Goal: Transaction & Acquisition: Purchase product/service

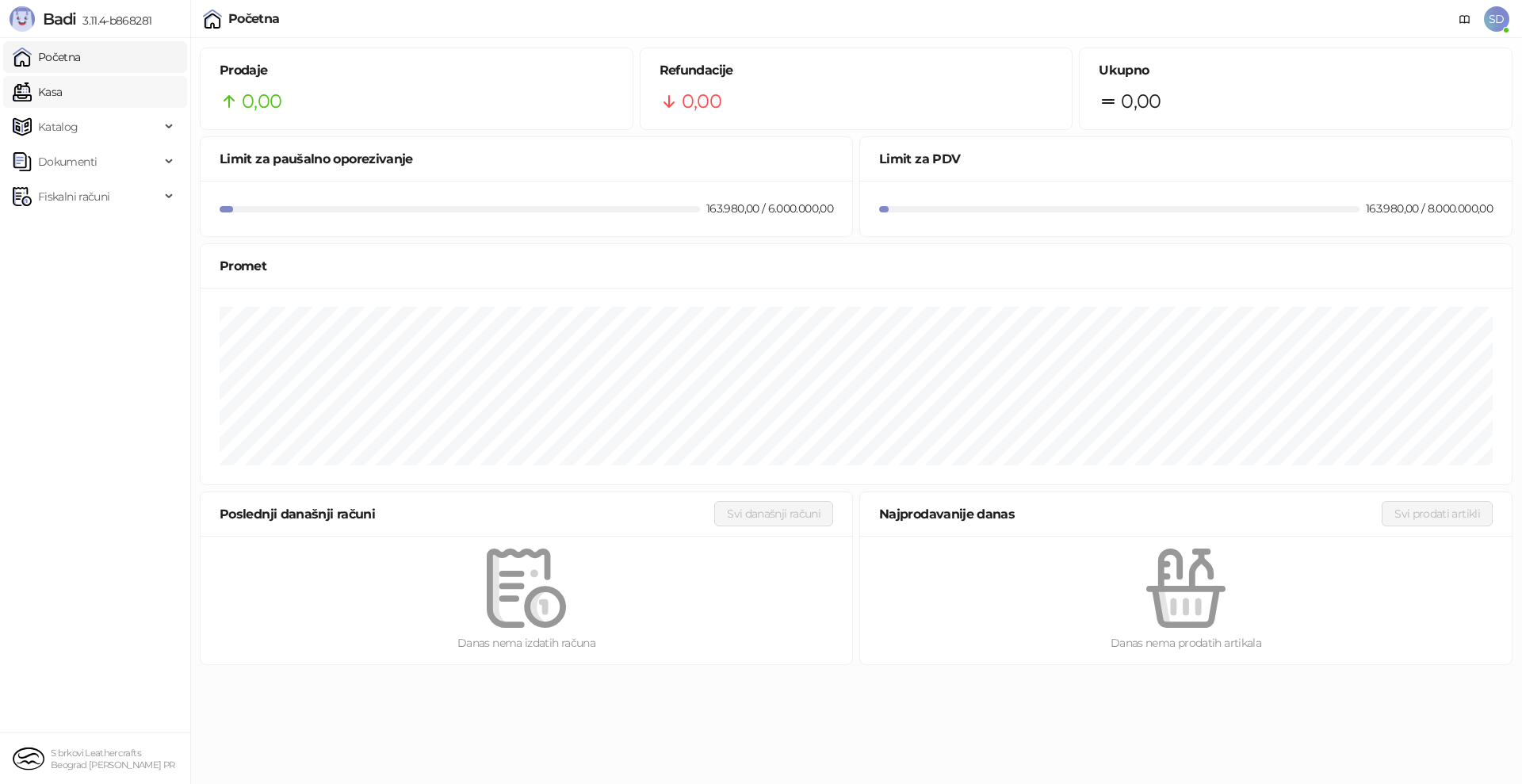
click at [62, 86] on link "Kasa" at bounding box center [37, 91] width 49 height 32
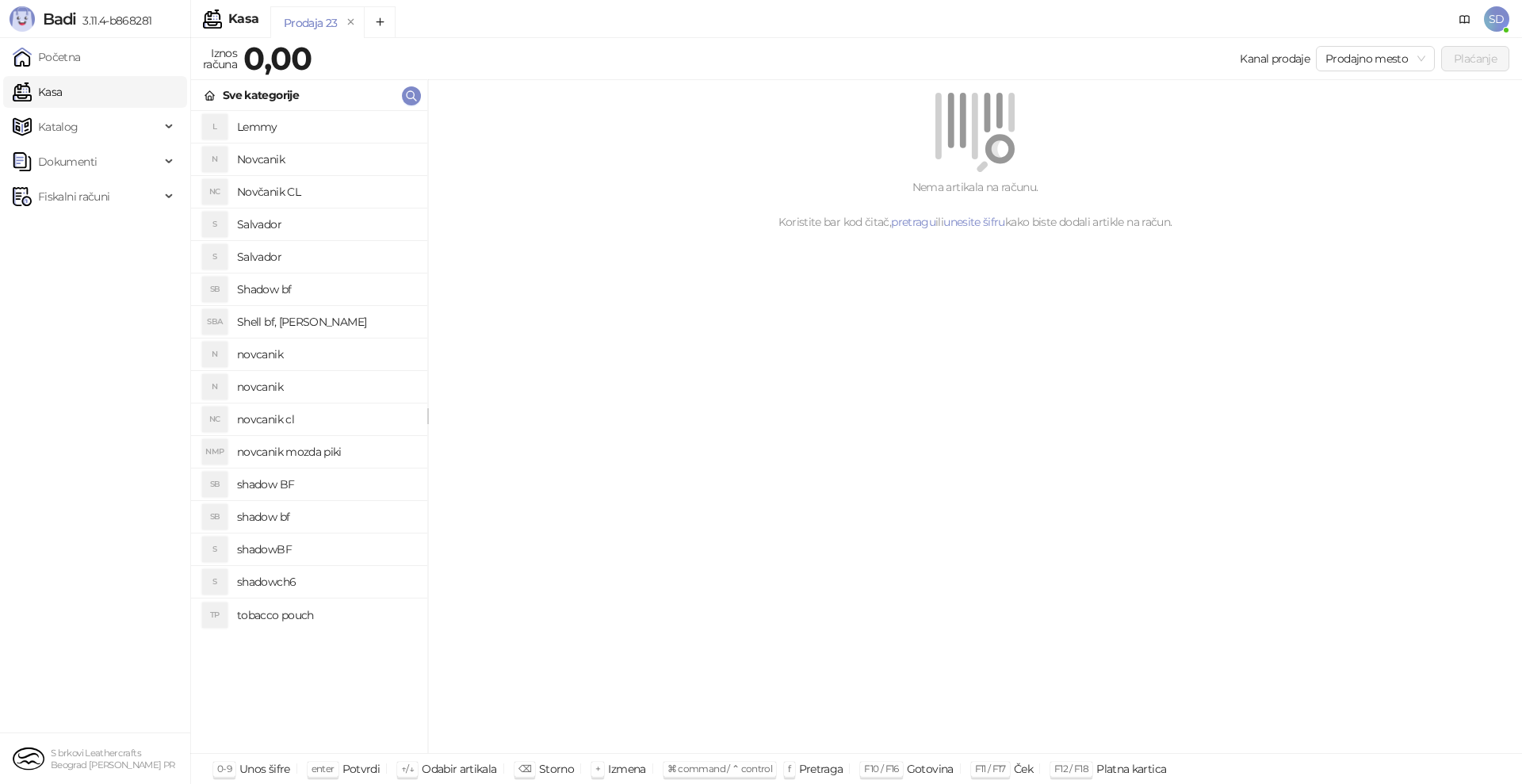
click at [292, 475] on h4 "shadow BF" at bounding box center [326, 484] width 178 height 25
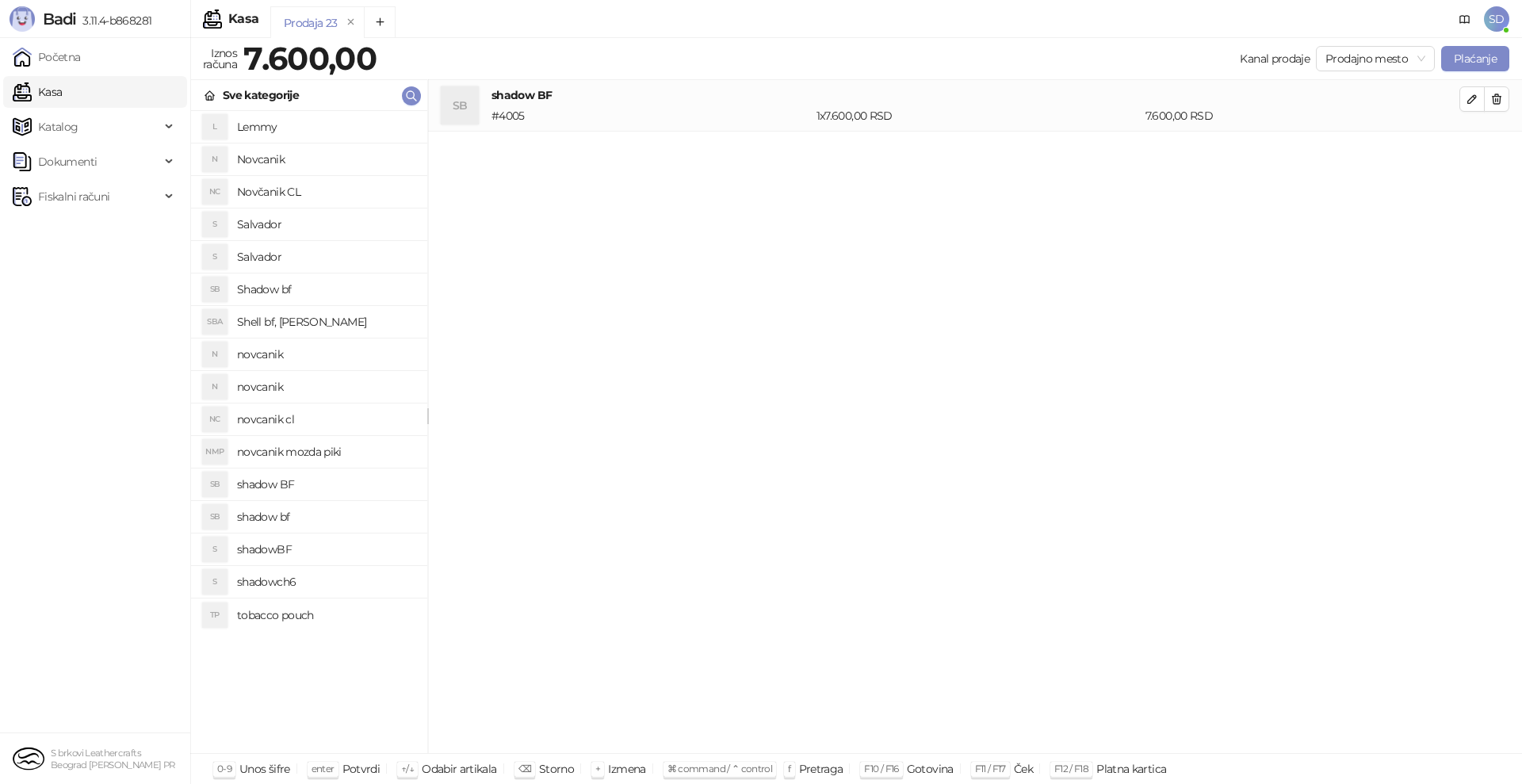
click at [281, 515] on h4 "shadow bf" at bounding box center [326, 516] width 178 height 25
click at [274, 549] on h4 "shadowBF" at bounding box center [326, 549] width 178 height 25
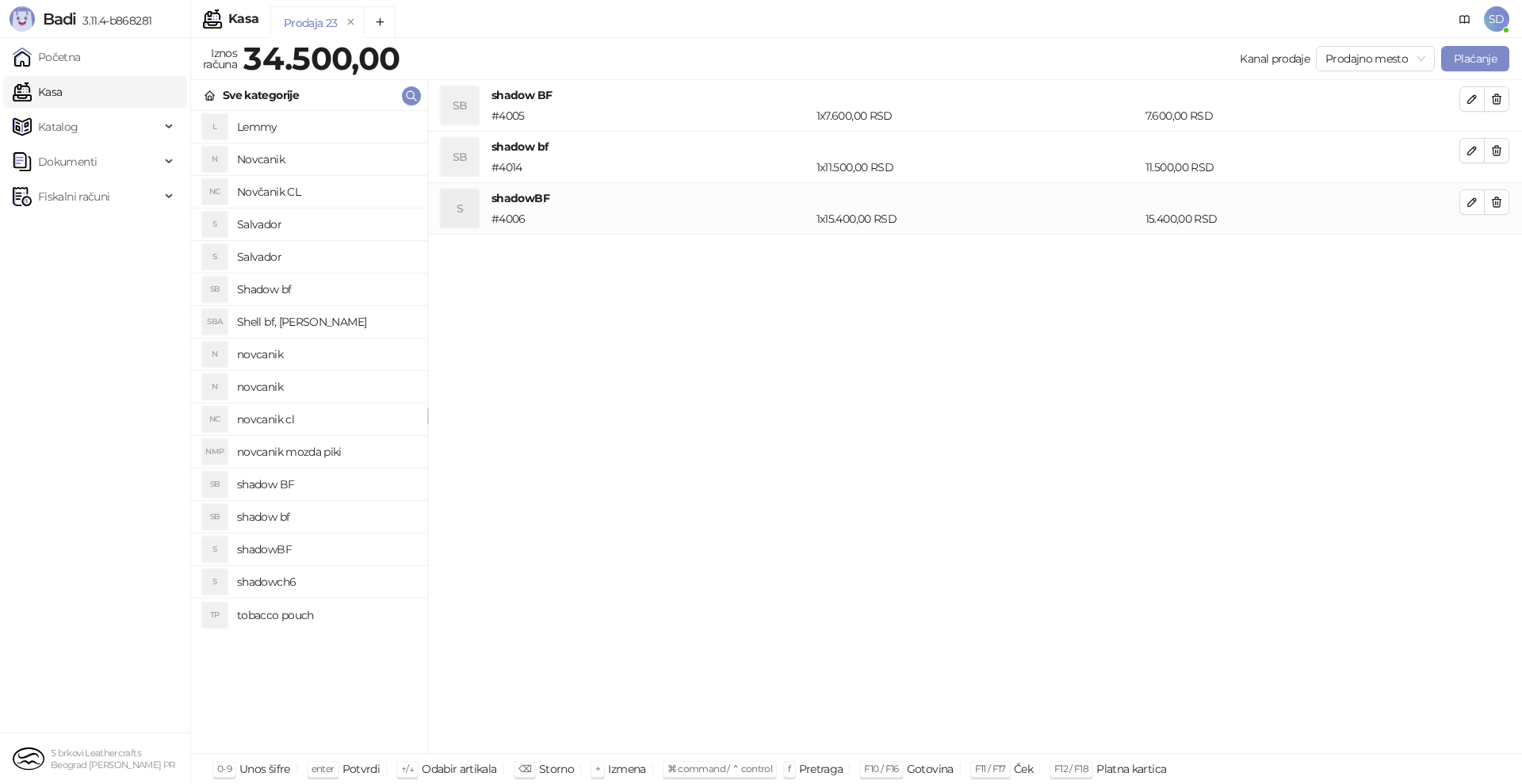
click at [266, 581] on h4 "shadowch6" at bounding box center [326, 581] width 178 height 25
click at [265, 292] on h4 "Shadow bf" at bounding box center [326, 289] width 178 height 25
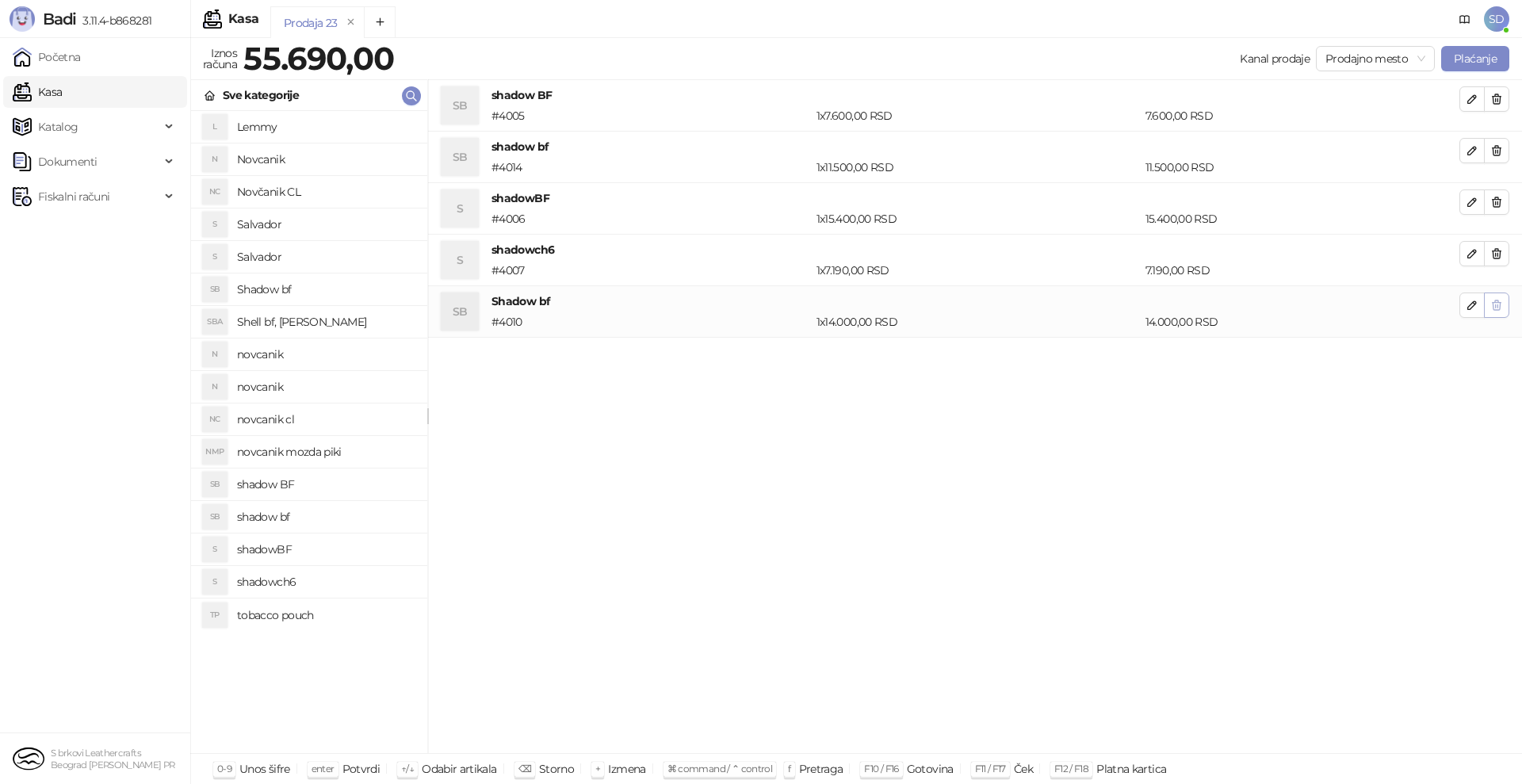
click at [1489, 307] on button "button" at bounding box center [1496, 304] width 25 height 25
click at [1503, 256] on button "button" at bounding box center [1496, 253] width 25 height 25
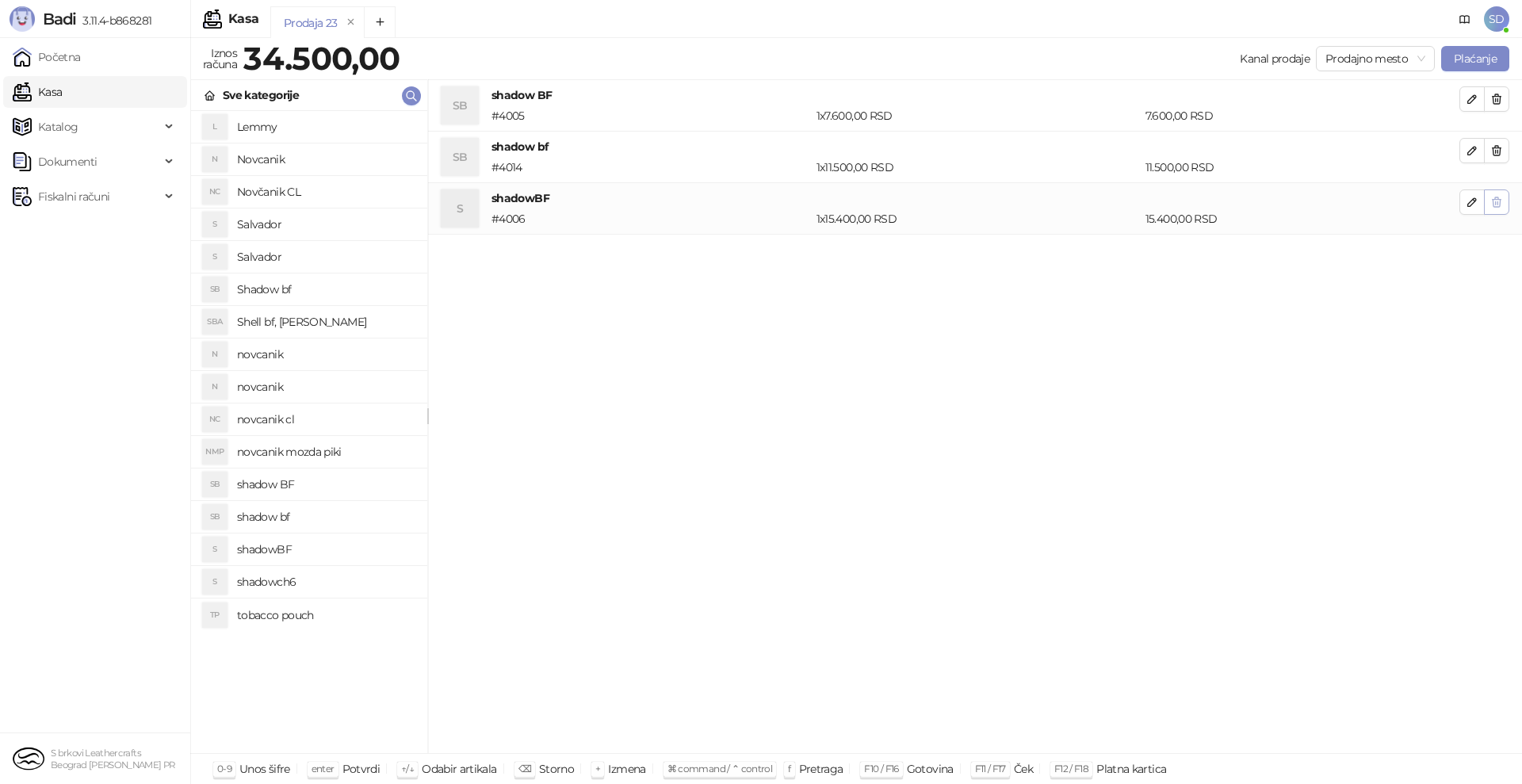
click at [1492, 194] on button "button" at bounding box center [1496, 202] width 25 height 25
click at [1500, 150] on icon "button" at bounding box center [1497, 151] width 9 height 10
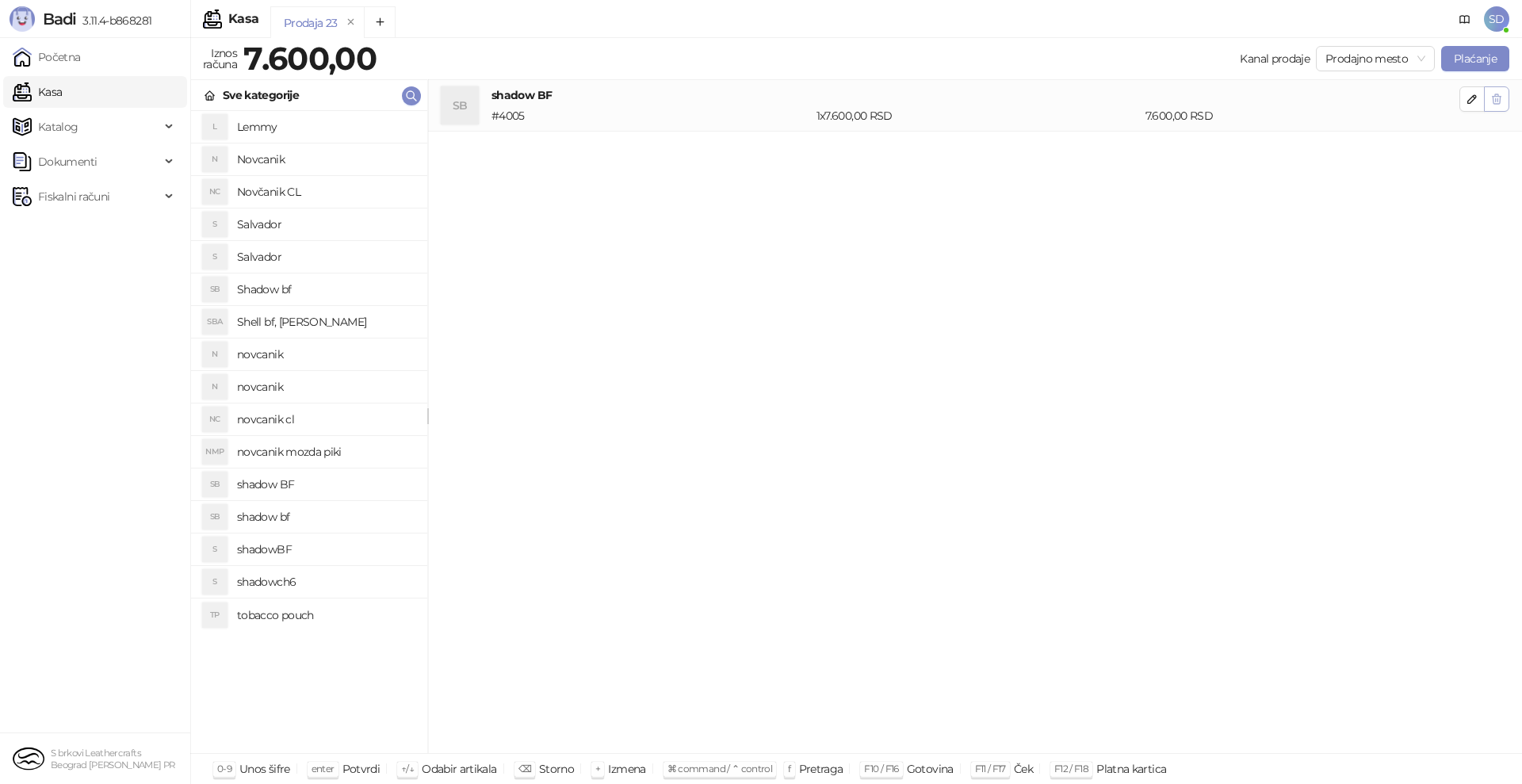
click at [1495, 104] on icon "button" at bounding box center [1497, 99] width 13 height 13
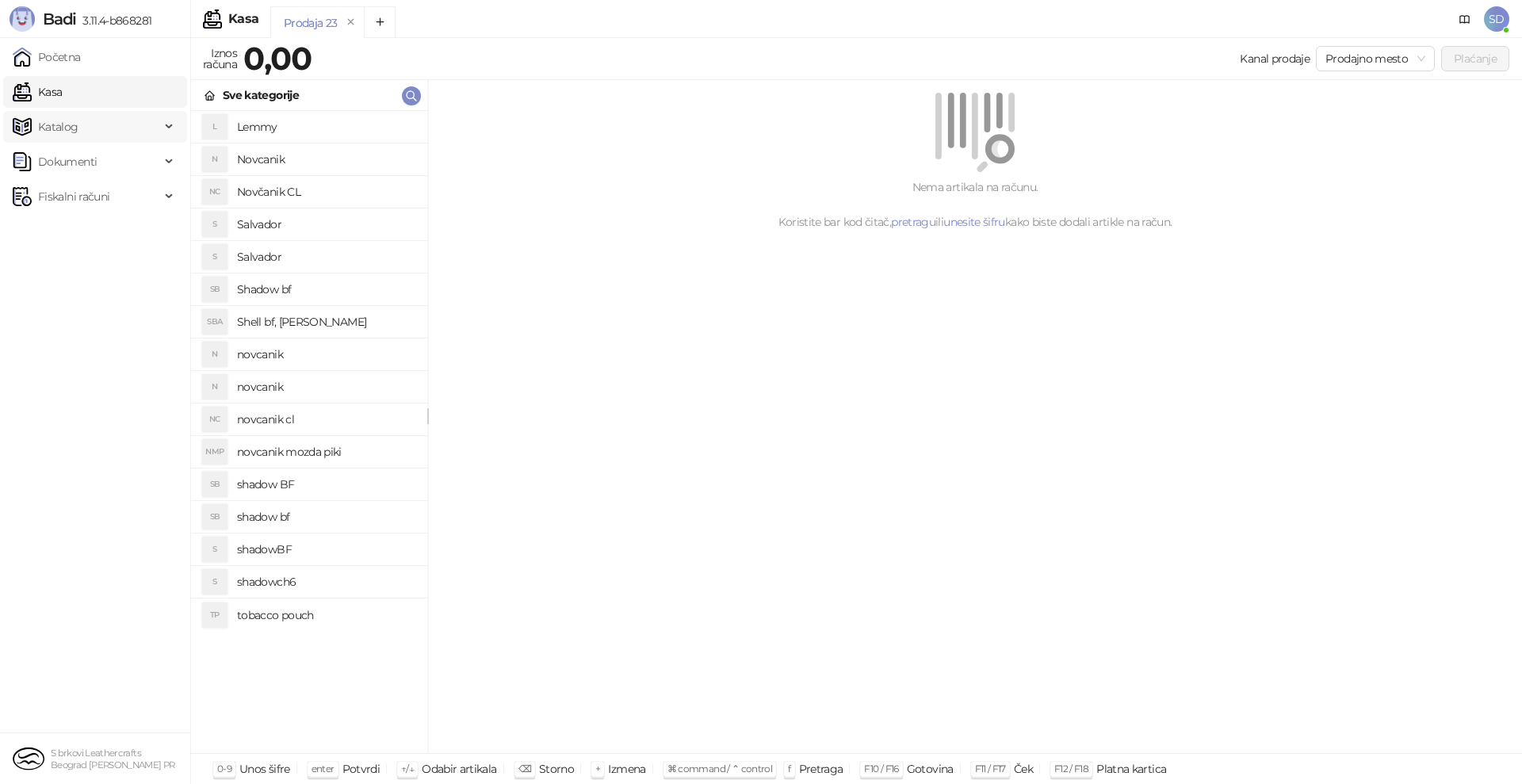
click at [89, 134] on span "Katalog" at bounding box center [86, 126] width 147 height 32
click at [75, 238] on link "Artikli" at bounding box center [46, 231] width 55 height 32
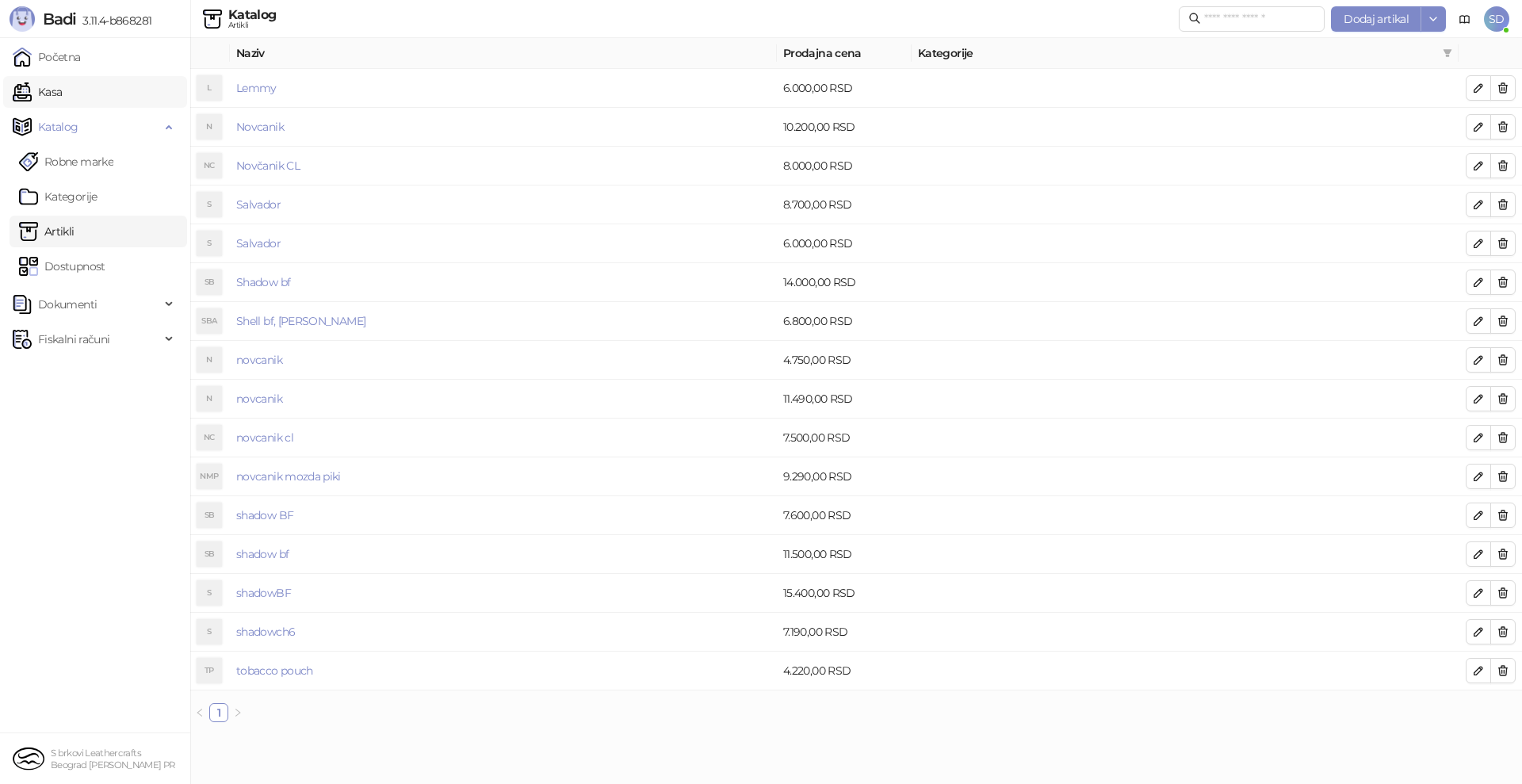
click at [62, 85] on link "Kasa" at bounding box center [37, 91] width 49 height 32
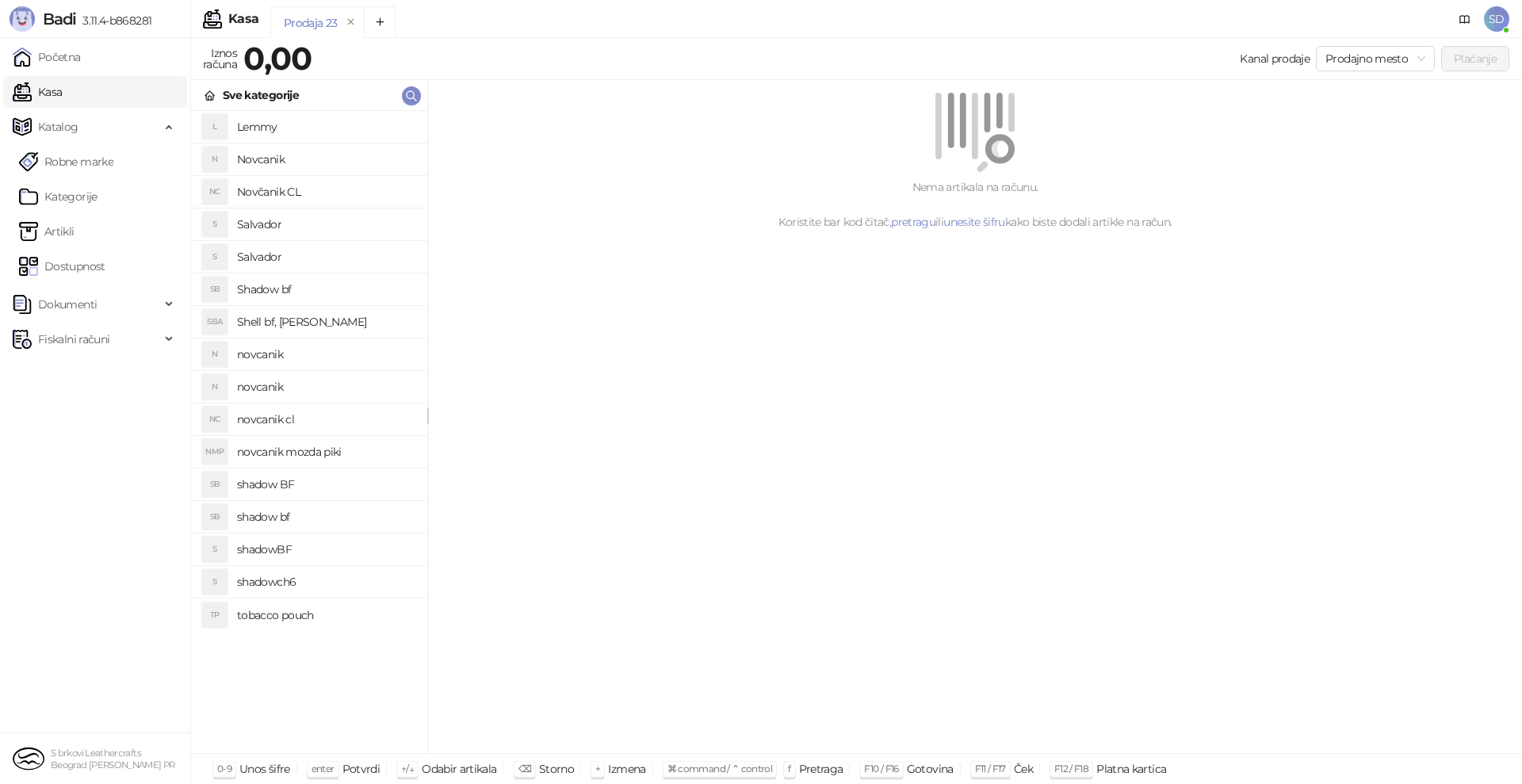
click at [277, 353] on h4 "novcanik" at bounding box center [326, 354] width 178 height 25
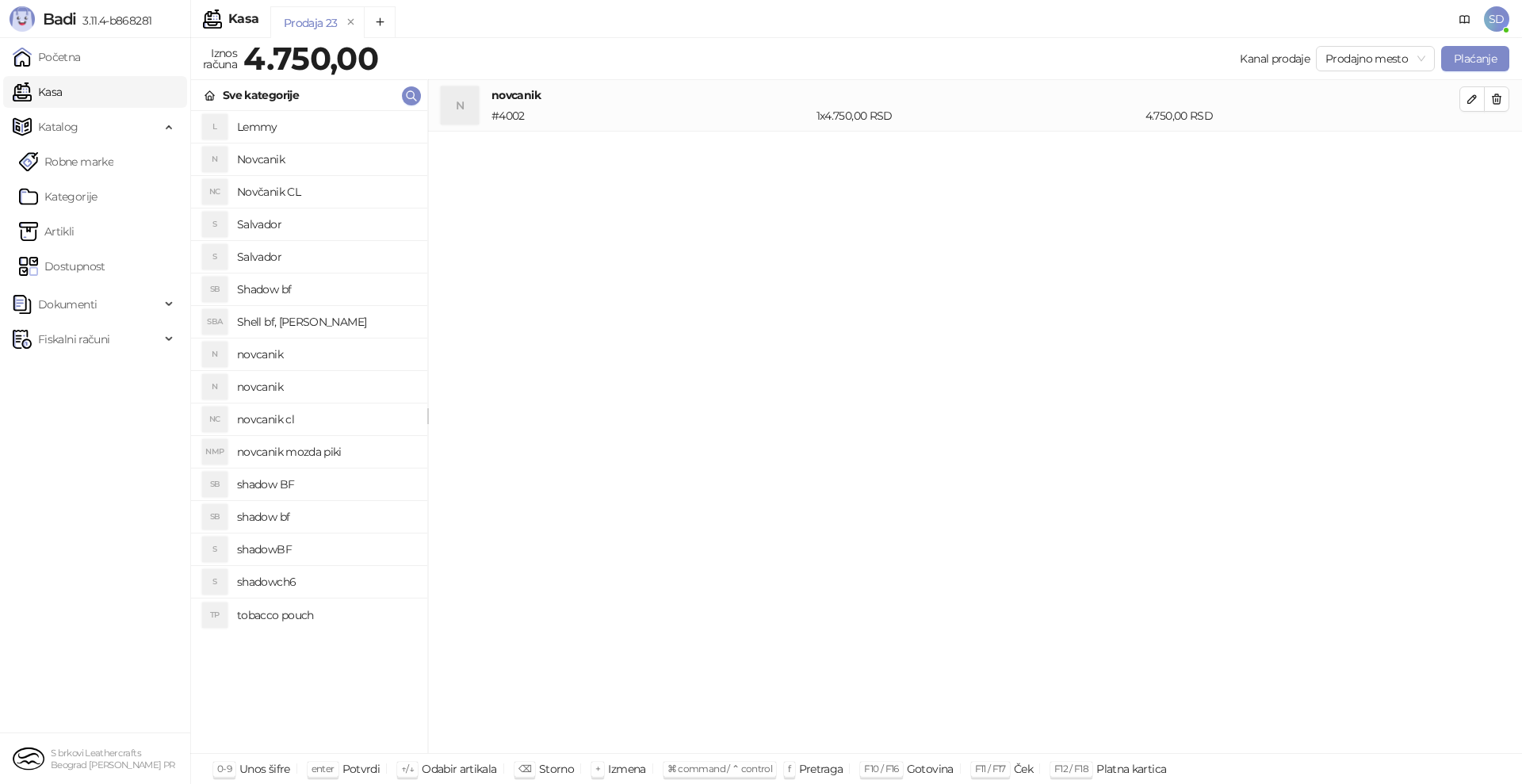
click at [273, 377] on h4 "novcanik" at bounding box center [326, 386] width 178 height 25
click at [1498, 99] on icon "button" at bounding box center [1497, 99] width 13 height 13
click at [1478, 54] on button "Plaćanje" at bounding box center [1476, 58] width 68 height 25
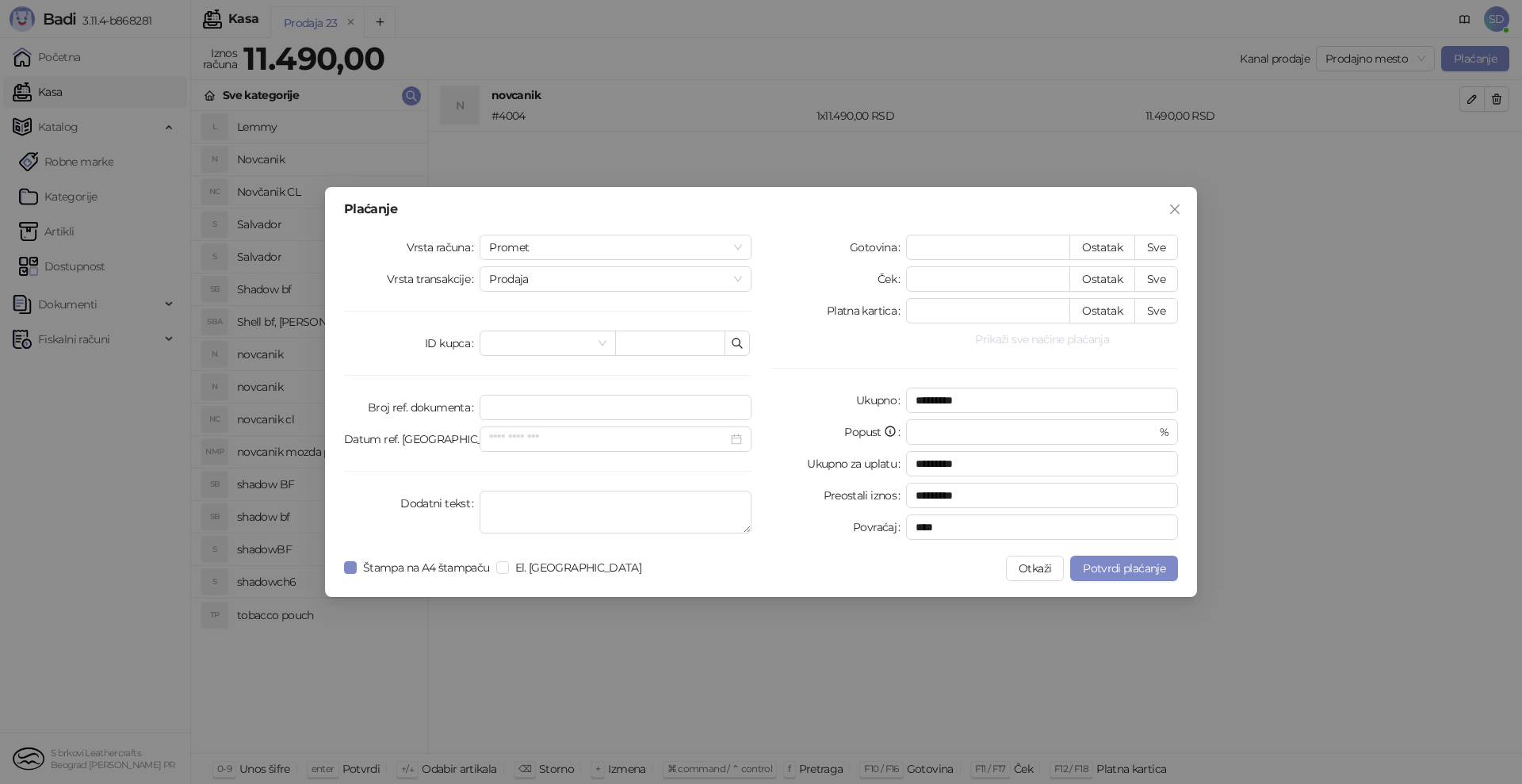
click at [1007, 344] on button "Prikaži sve načine plaćanja" at bounding box center [1042, 339] width 272 height 19
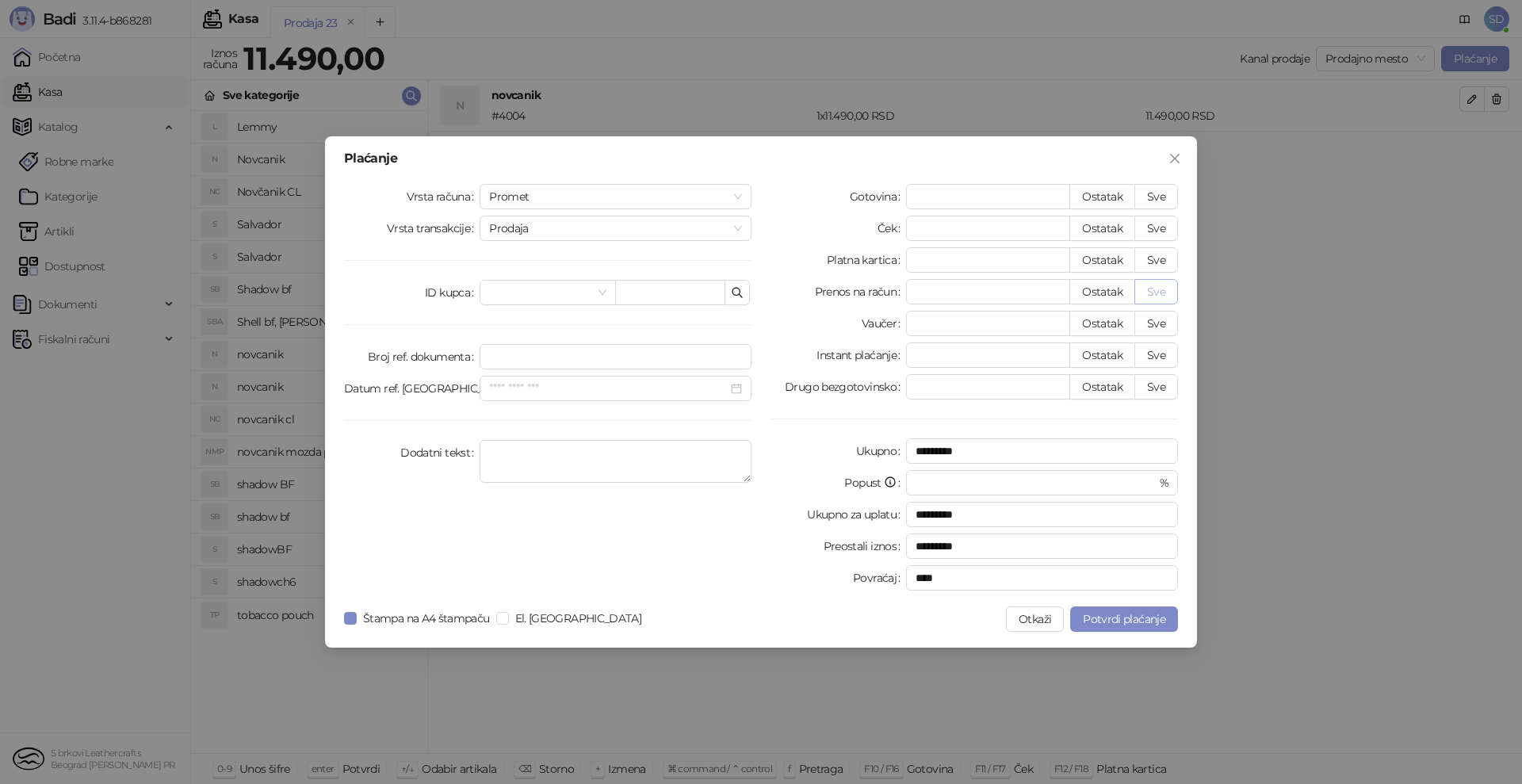
click at [1168, 285] on button "Sve" at bounding box center [1156, 291] width 44 height 25
type input "*****"
type input "****"
click at [1099, 612] on span "Potvrdi plaćanje" at bounding box center [1124, 620] width 82 height 15
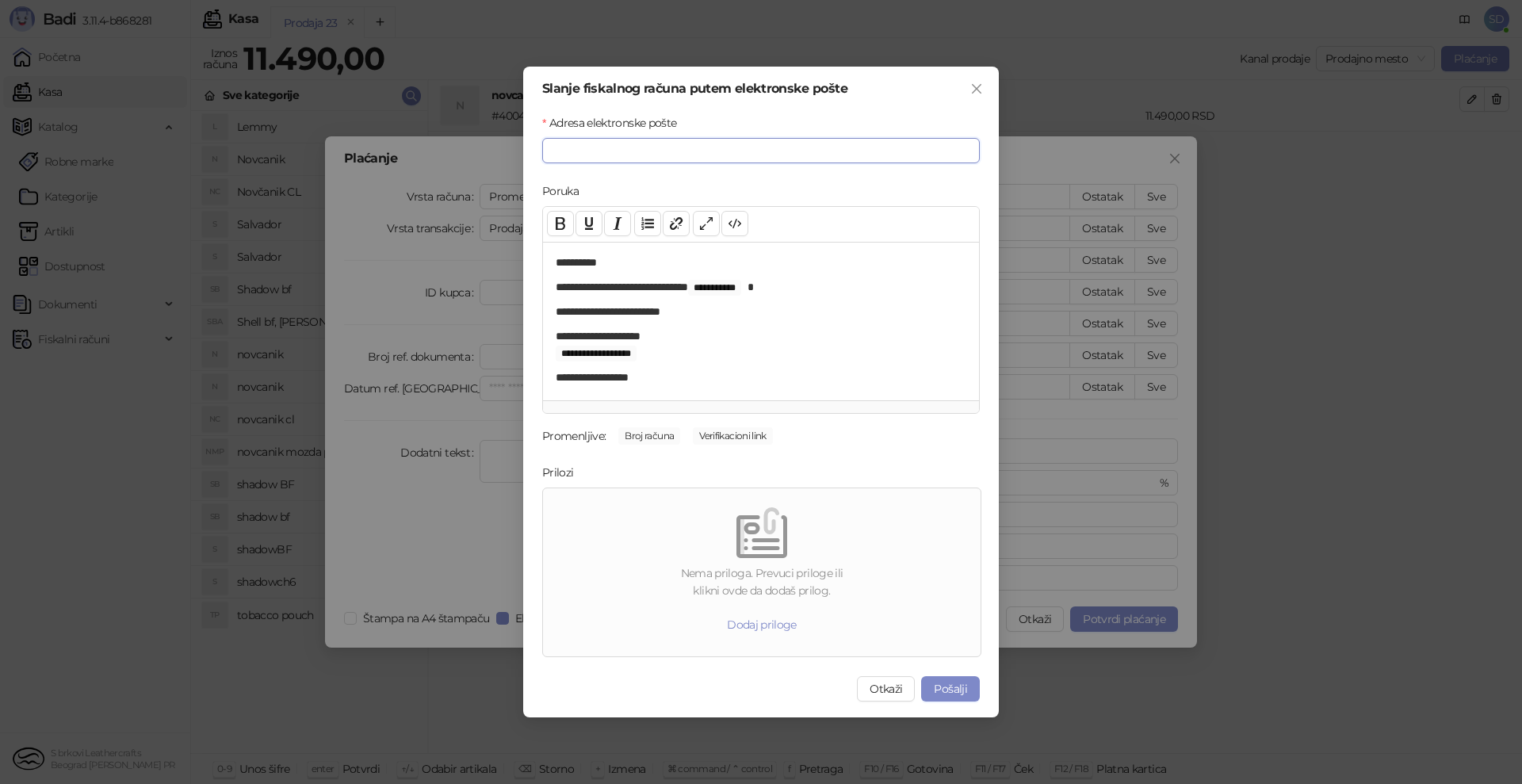
click at [655, 155] on input "Adresa elektronske pošte" at bounding box center [761, 150] width 437 height 25
type input "**********"
click at [949, 695] on button "Pošalji" at bounding box center [950, 688] width 59 height 25
